Goal: Task Accomplishment & Management: Use online tool/utility

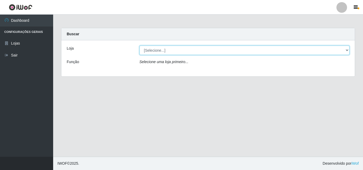
click at [200, 53] on select "[Selecione...] BomQueSó Agreste - Loja 3" at bounding box center [245, 50] width 210 height 9
select select "215"
click at [140, 46] on select "[Selecione...] BomQueSó Agreste - Loja 3" at bounding box center [245, 50] width 210 height 9
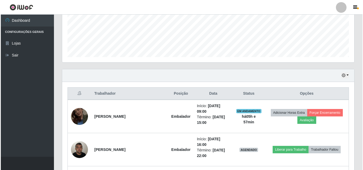
scroll to position [186, 0]
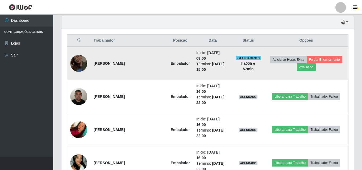
click at [90, 66] on td "[PERSON_NAME]" at bounding box center [128, 63] width 77 height 33
click at [81, 63] on img at bounding box center [78, 63] width 17 height 30
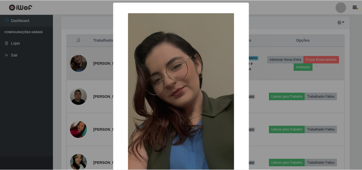
scroll to position [110, 289]
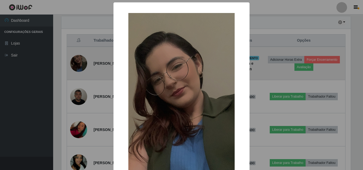
click at [81, 63] on div "× OK Cancel" at bounding box center [181, 85] width 363 height 170
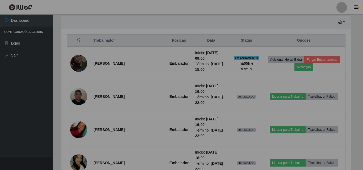
scroll to position [110, 292]
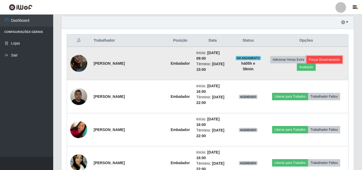
click at [322, 58] on button "Forçar Encerramento" at bounding box center [324, 59] width 36 height 7
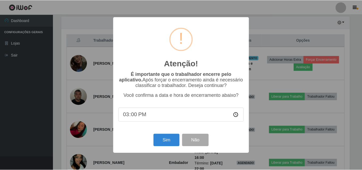
scroll to position [110, 289]
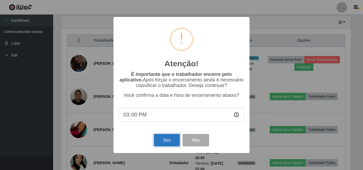
click at [174, 142] on button "Sim" at bounding box center [167, 140] width 26 height 12
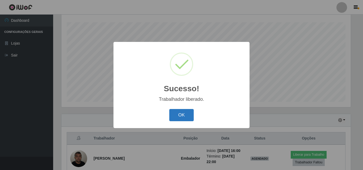
drag, startPoint x: 178, startPoint y: 111, endPoint x: 178, endPoint y: 113, distance: 2.7
click at [178, 112] on button "OK" at bounding box center [181, 115] width 25 height 12
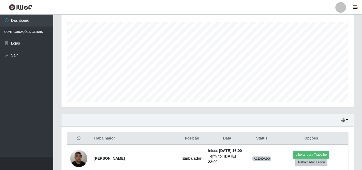
scroll to position [110, 292]
click at [344, 120] on icon "button" at bounding box center [343, 121] width 4 height 4
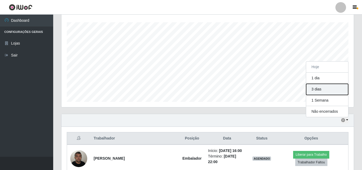
click at [326, 90] on button "3 dias" at bounding box center [327, 89] width 42 height 11
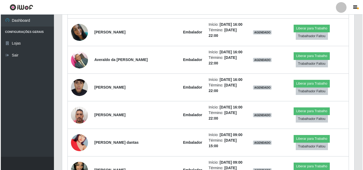
scroll to position [407, 0]
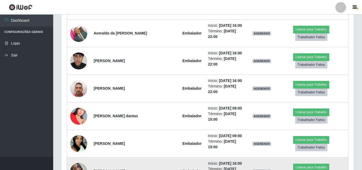
click at [79, 163] on img at bounding box center [78, 171] width 17 height 17
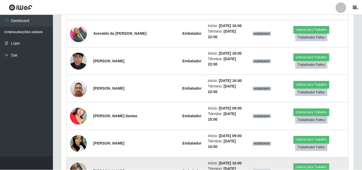
scroll to position [110, 289]
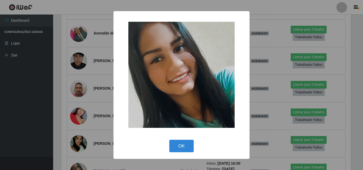
click at [80, 121] on div "× OK Cancel" at bounding box center [181, 85] width 363 height 170
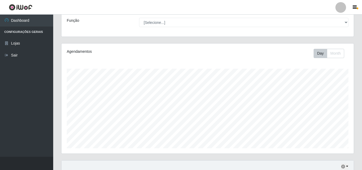
scroll to position [121, 0]
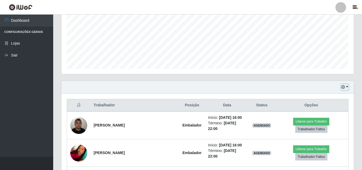
click at [345, 88] on button "button" at bounding box center [344, 87] width 7 height 6
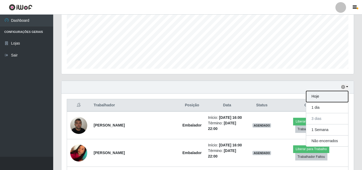
click at [331, 95] on button "Hoje" at bounding box center [327, 96] width 42 height 11
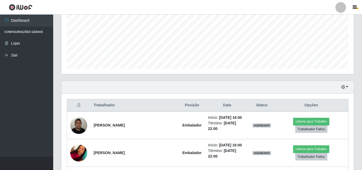
scroll to position [148, 0]
